Goal: Browse casually

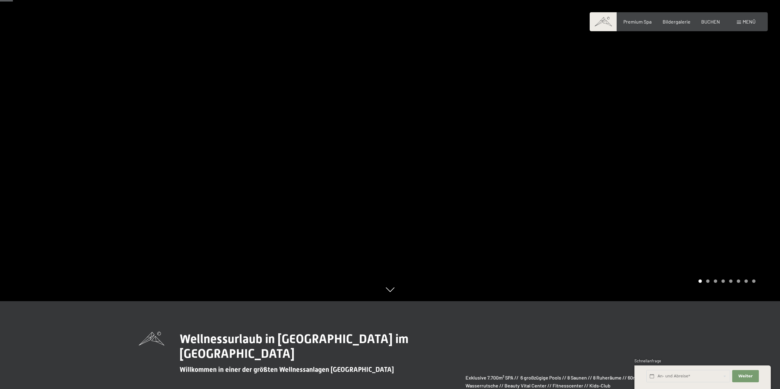
scroll to position [92, 0]
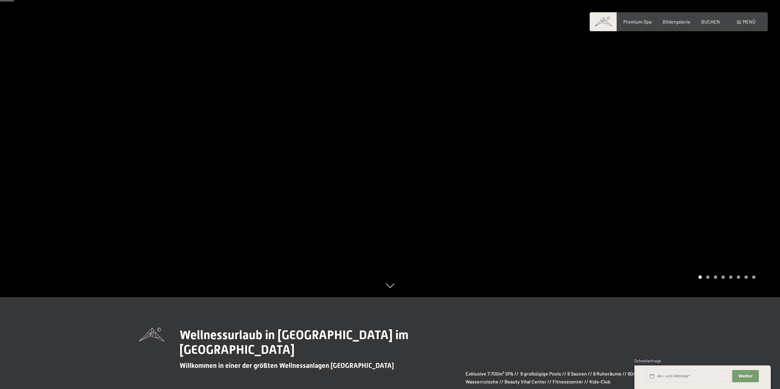
drag, startPoint x: 650, startPoint y: 173, endPoint x: 396, endPoint y: 193, distance: 254.2
click at [387, 193] on div at bounding box center [585, 102] width 390 height 389
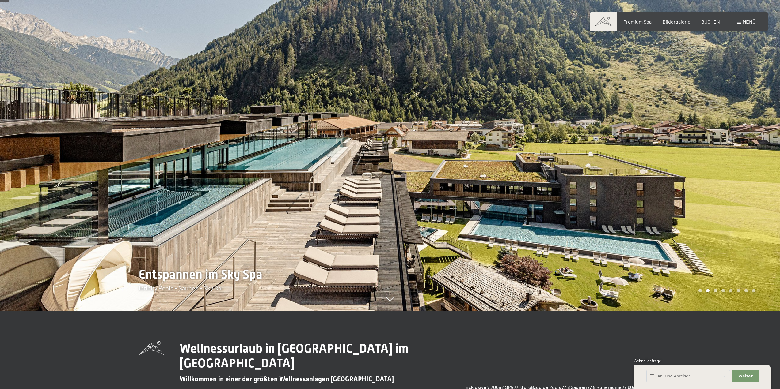
scroll to position [31, 0]
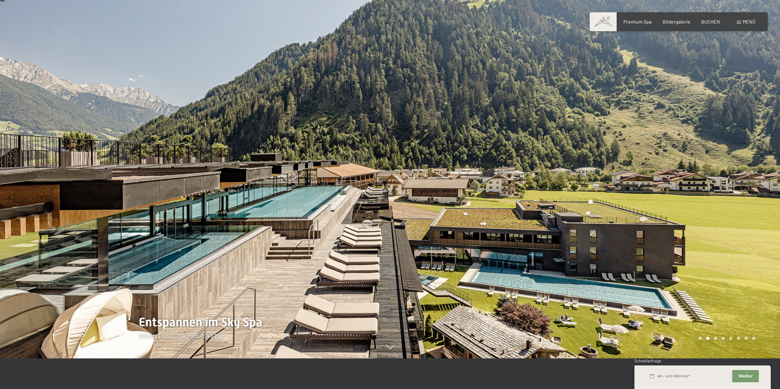
click at [387, 180] on div at bounding box center [585, 163] width 390 height 389
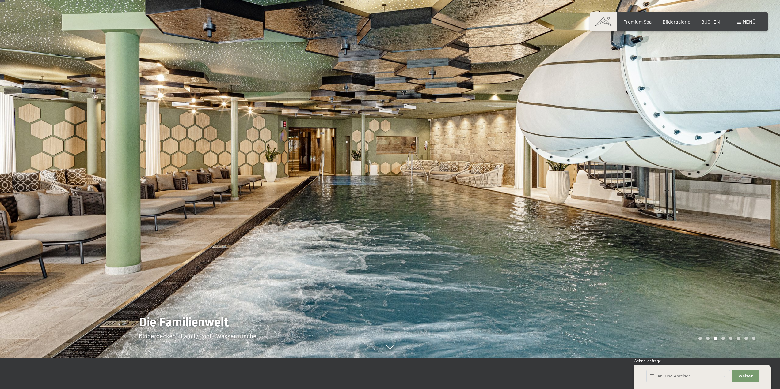
click at [387, 180] on div at bounding box center [585, 163] width 390 height 389
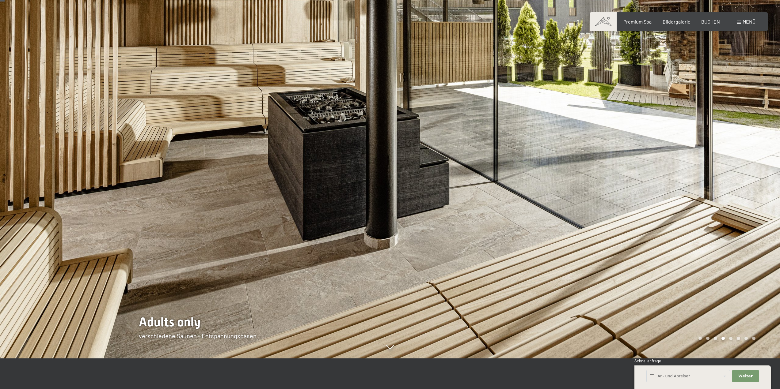
click at [387, 180] on div at bounding box center [585, 163] width 390 height 389
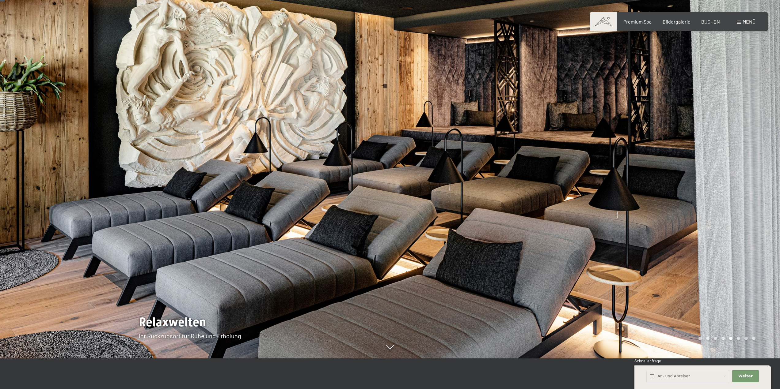
click at [387, 180] on div at bounding box center [585, 163] width 390 height 389
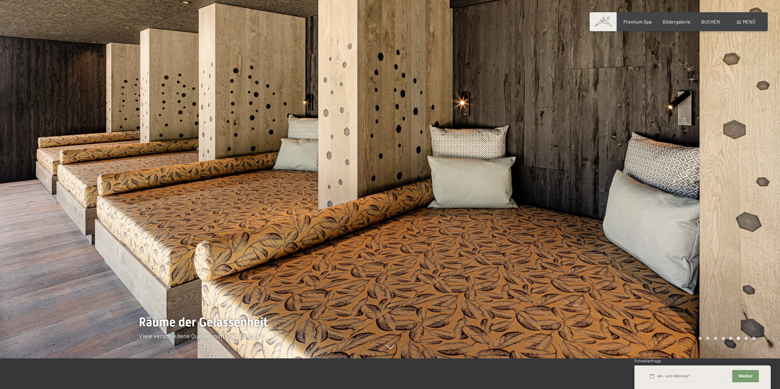
click at [387, 180] on div at bounding box center [585, 163] width 390 height 389
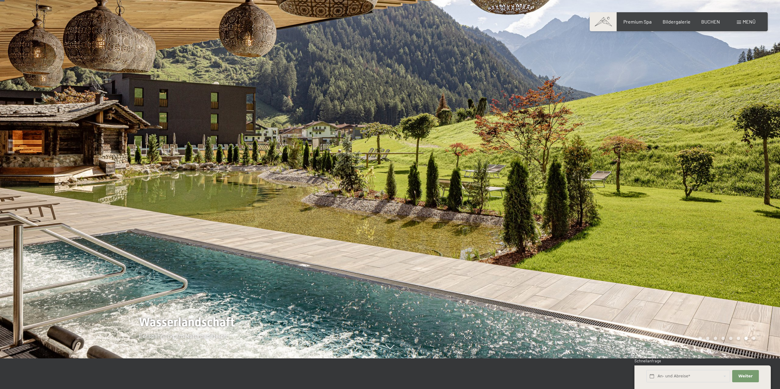
click at [387, 180] on div at bounding box center [585, 163] width 390 height 389
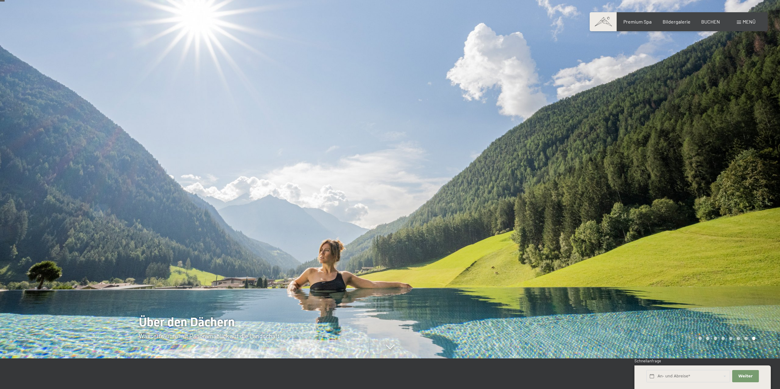
click at [387, 180] on div at bounding box center [585, 163] width 390 height 389
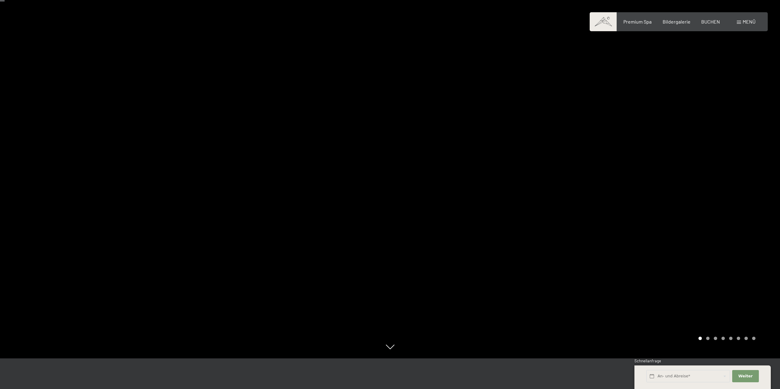
click at [387, 180] on div at bounding box center [585, 163] width 390 height 389
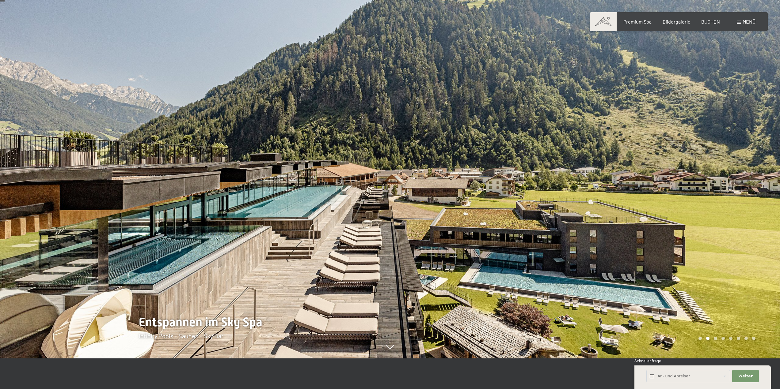
click at [387, 180] on div at bounding box center [585, 163] width 390 height 389
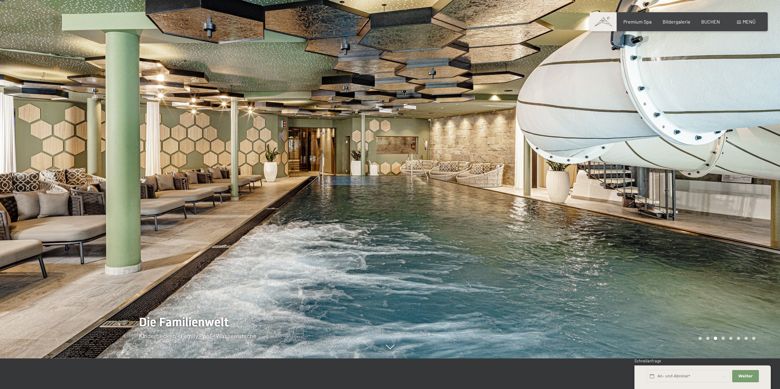
click at [387, 180] on div at bounding box center [585, 163] width 390 height 389
